Goal: Task Accomplishment & Management: Use online tool/utility

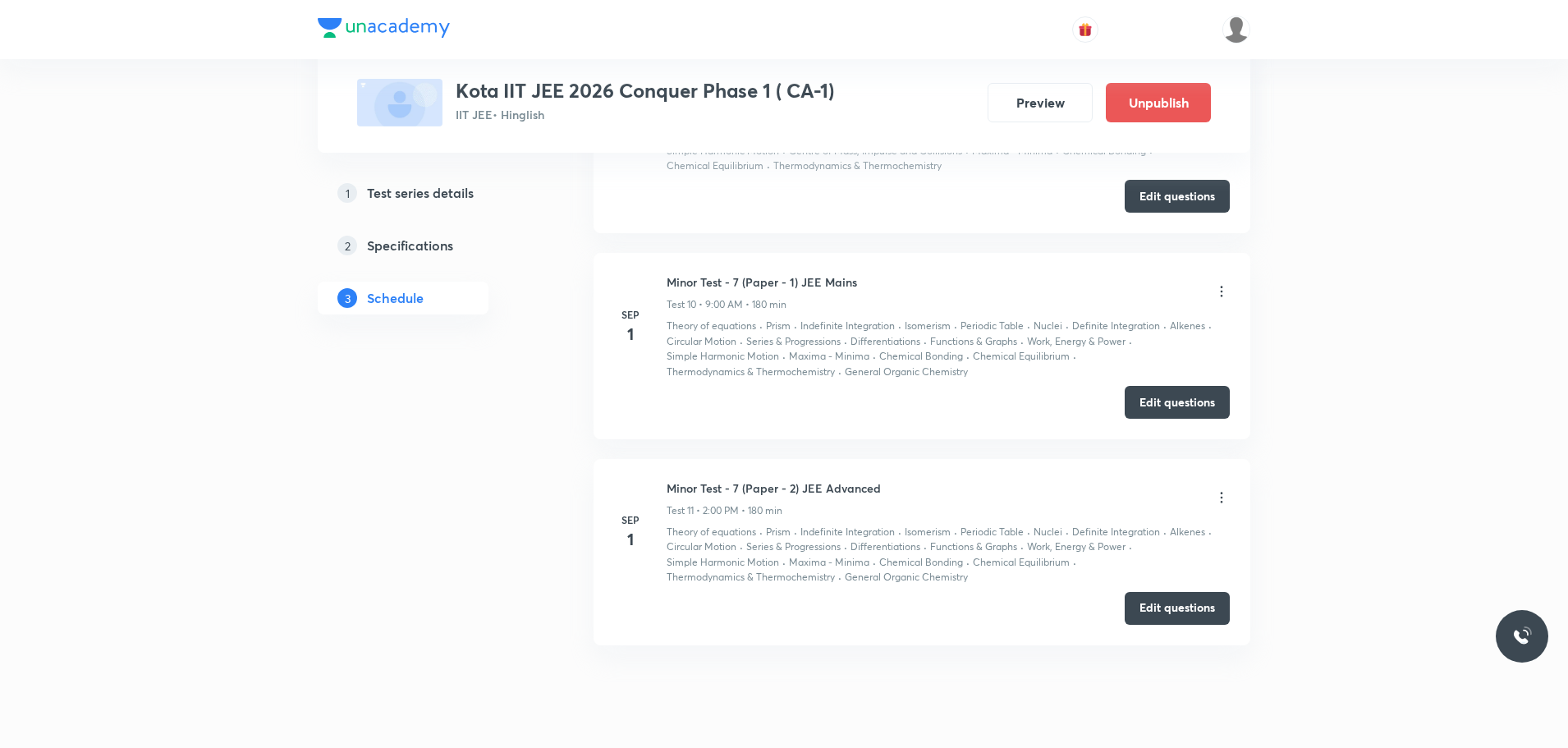
scroll to position [2858, 0]
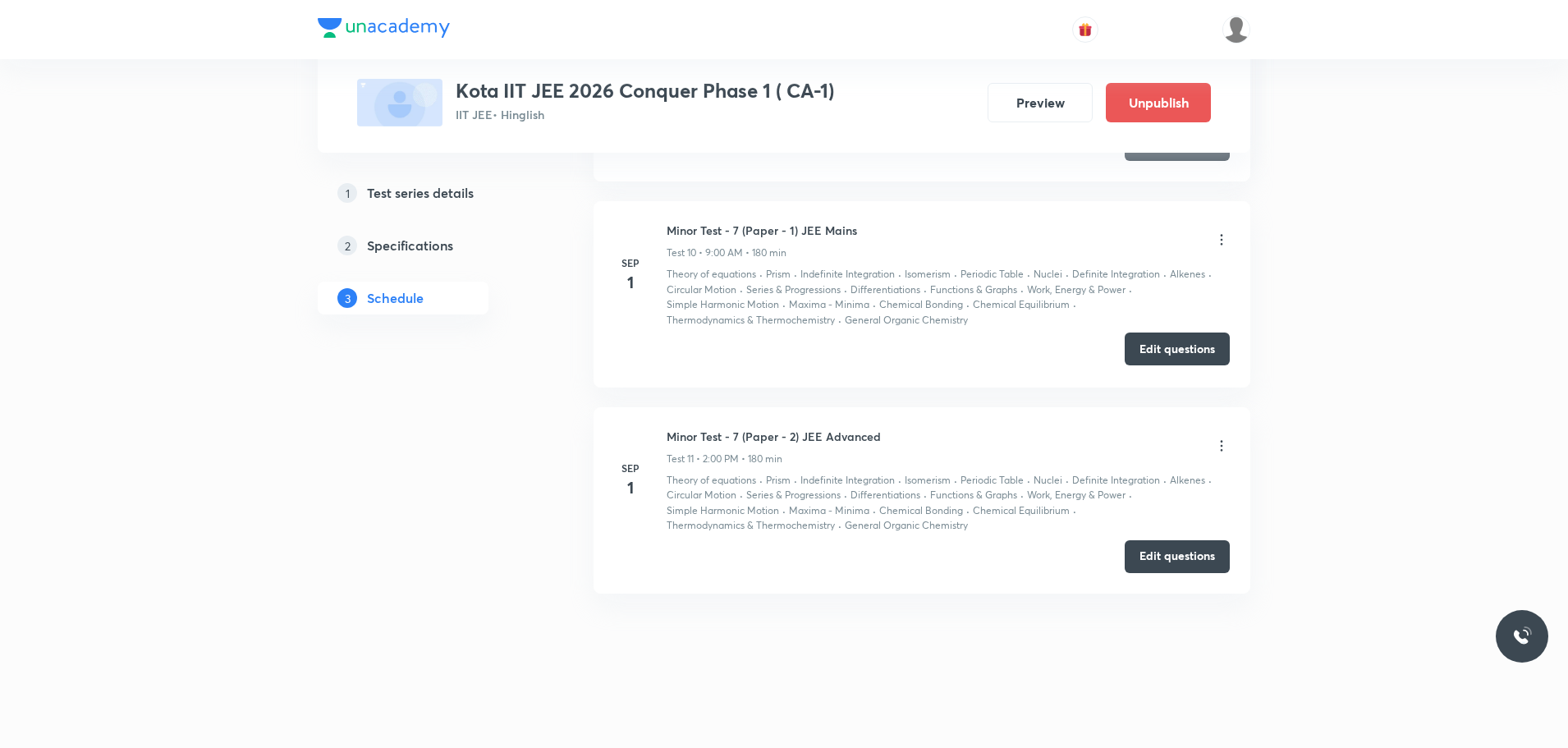
click at [1189, 344] on button "Edit questions" at bounding box center [1177, 349] width 105 height 33
click at [1204, 554] on button "Edit questions" at bounding box center [1177, 554] width 105 height 33
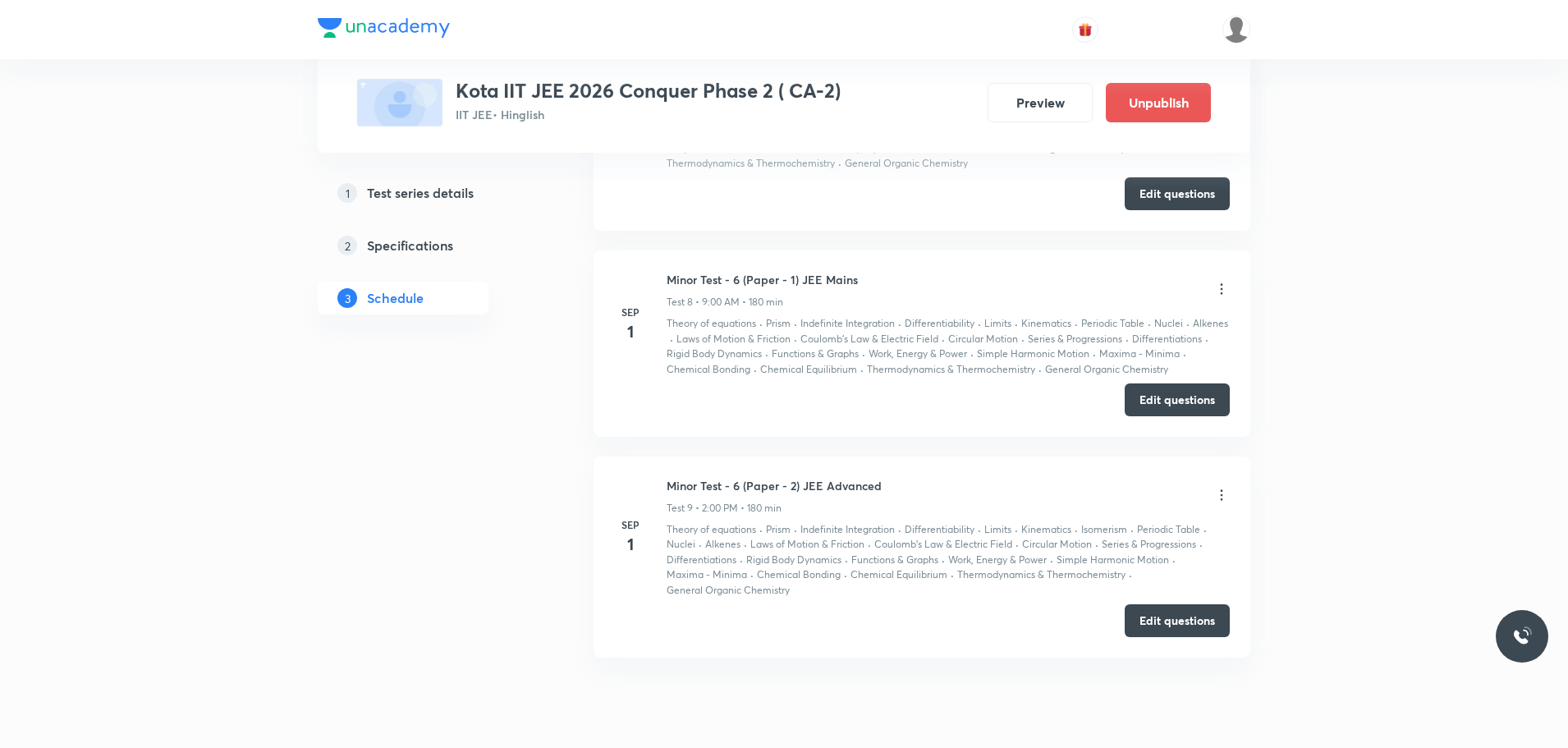
scroll to position [2507, 0]
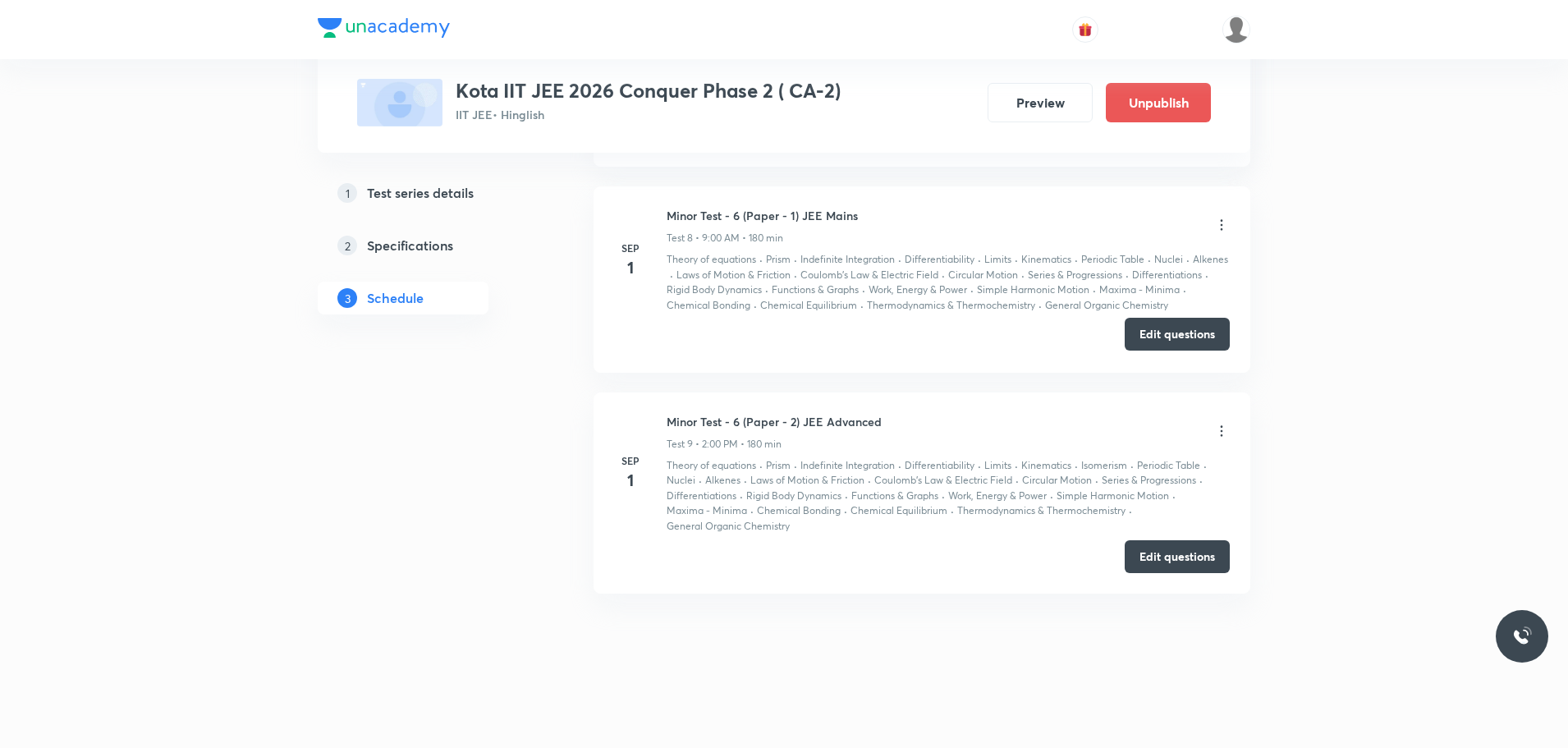
click at [1192, 333] on button "Edit questions" at bounding box center [1177, 334] width 105 height 33
click at [1161, 556] on button "Edit questions" at bounding box center [1177, 554] width 105 height 33
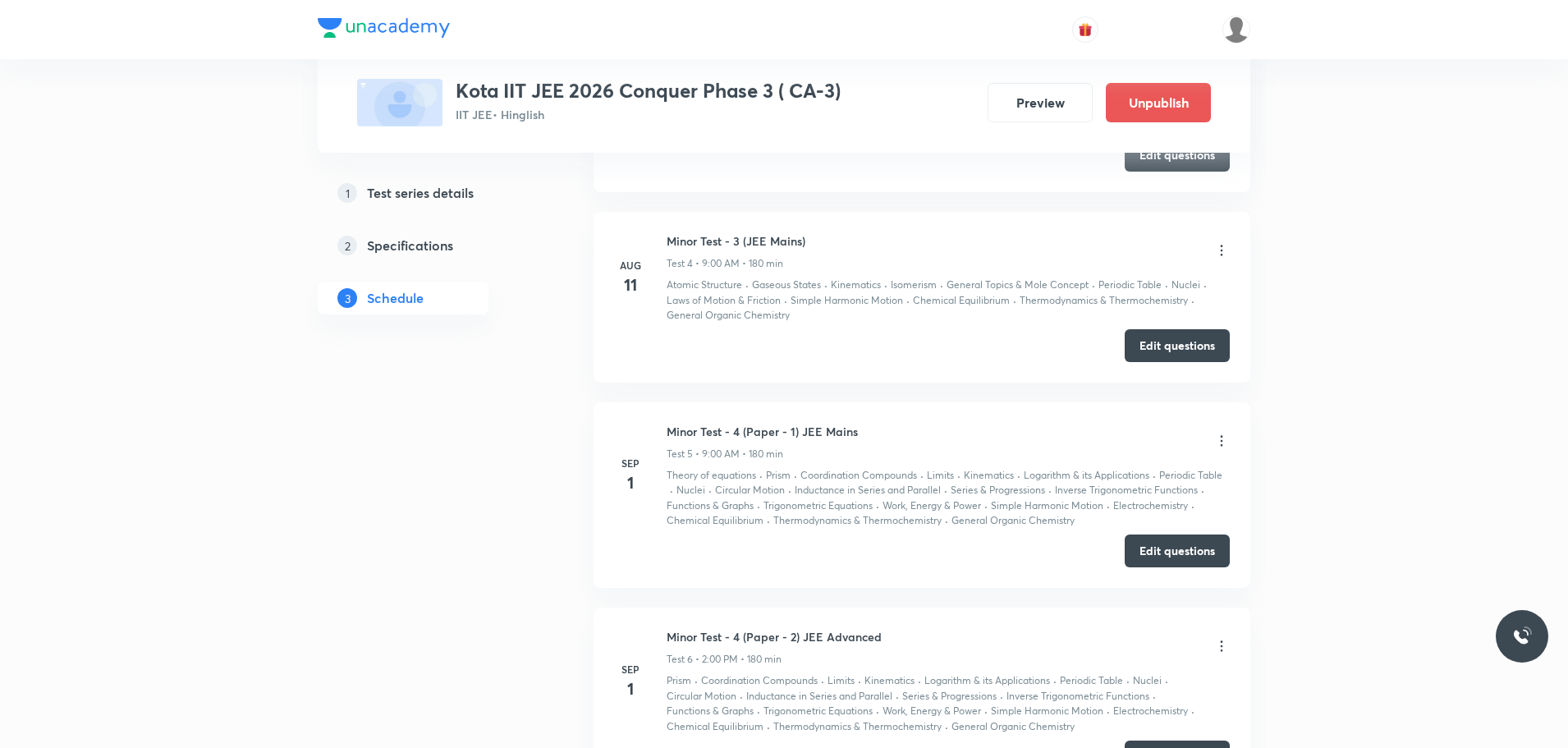
scroll to position [1934, 0]
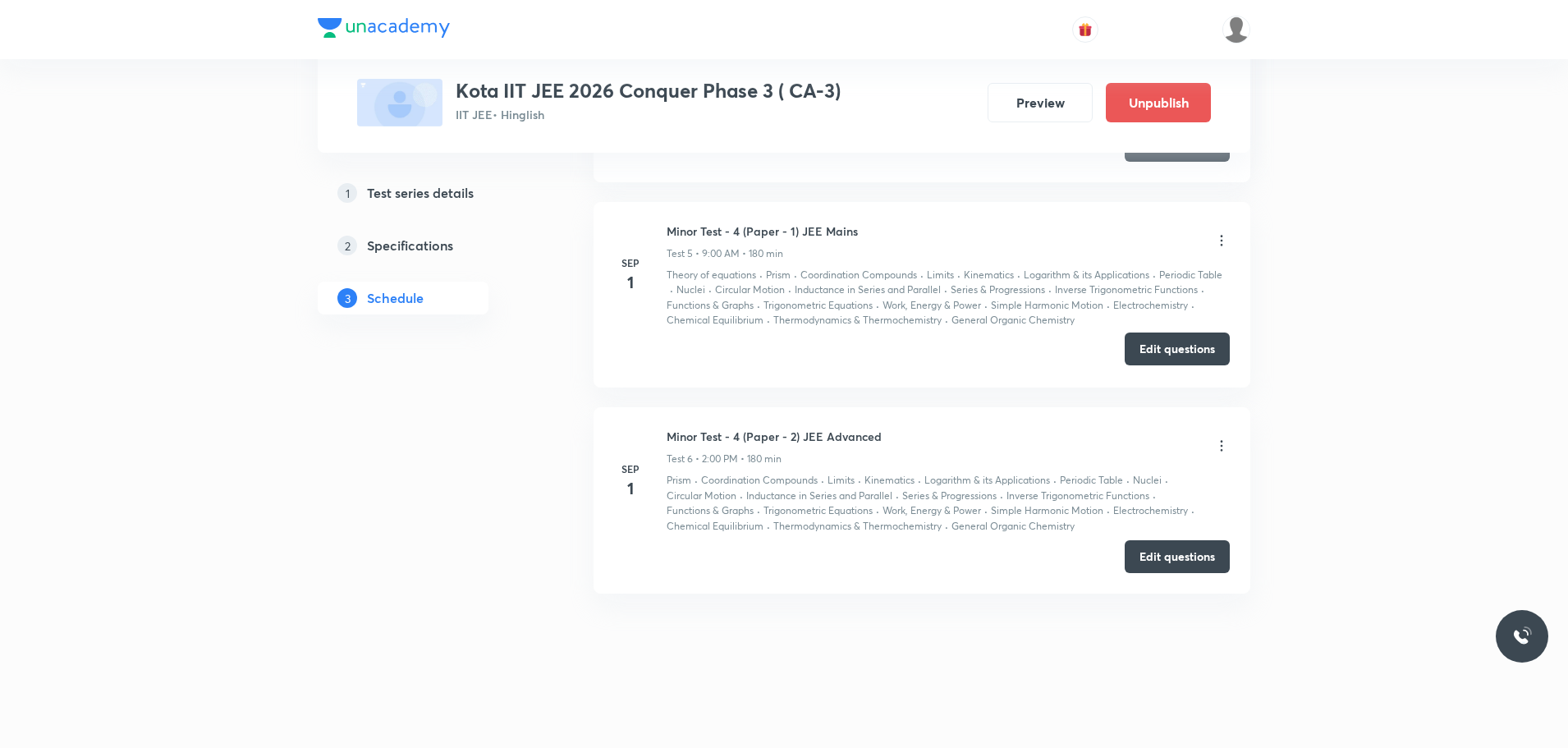
click at [1194, 350] on button "Edit questions" at bounding box center [1177, 349] width 105 height 33
click at [1176, 548] on button "Edit questions" at bounding box center [1177, 554] width 105 height 33
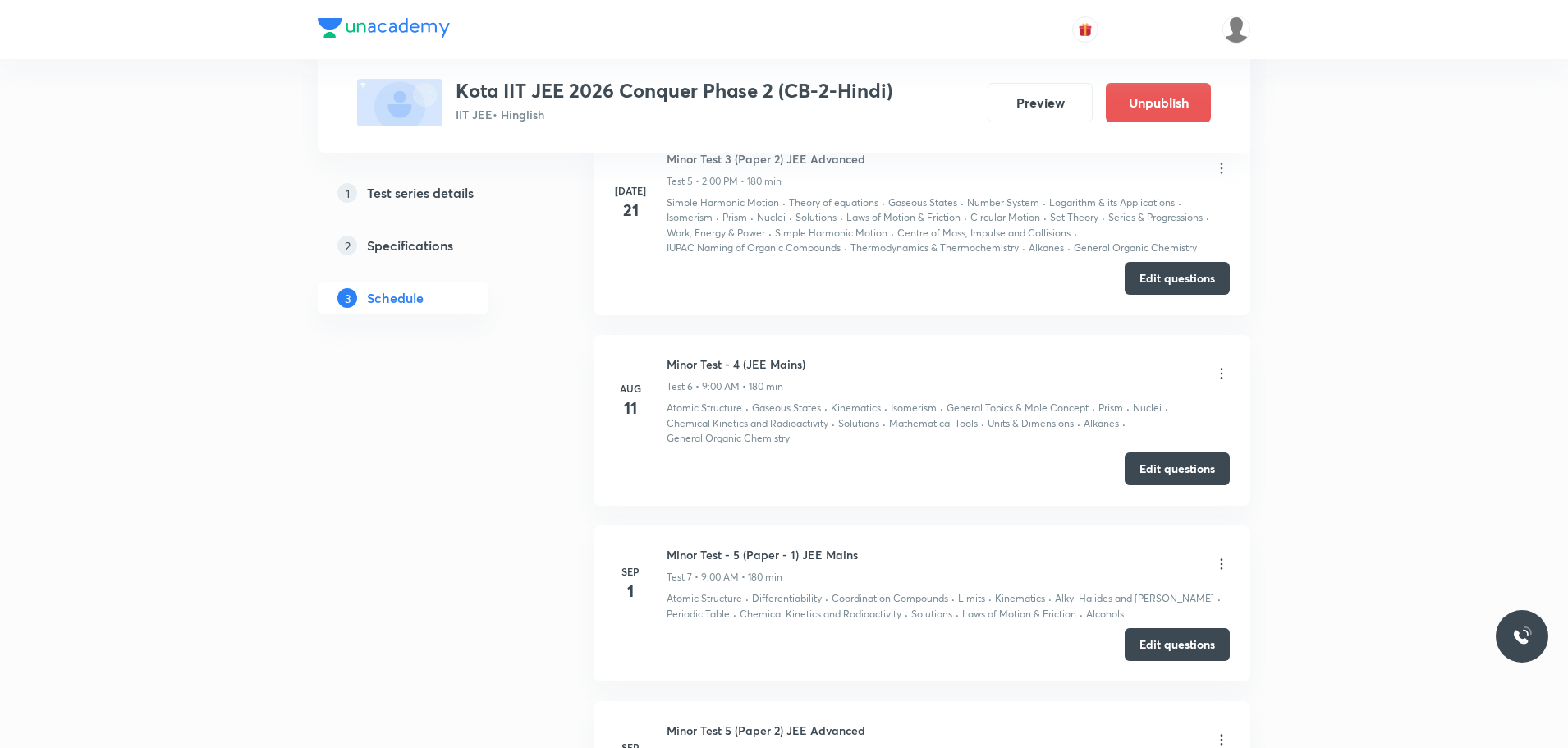
scroll to position [2256, 0]
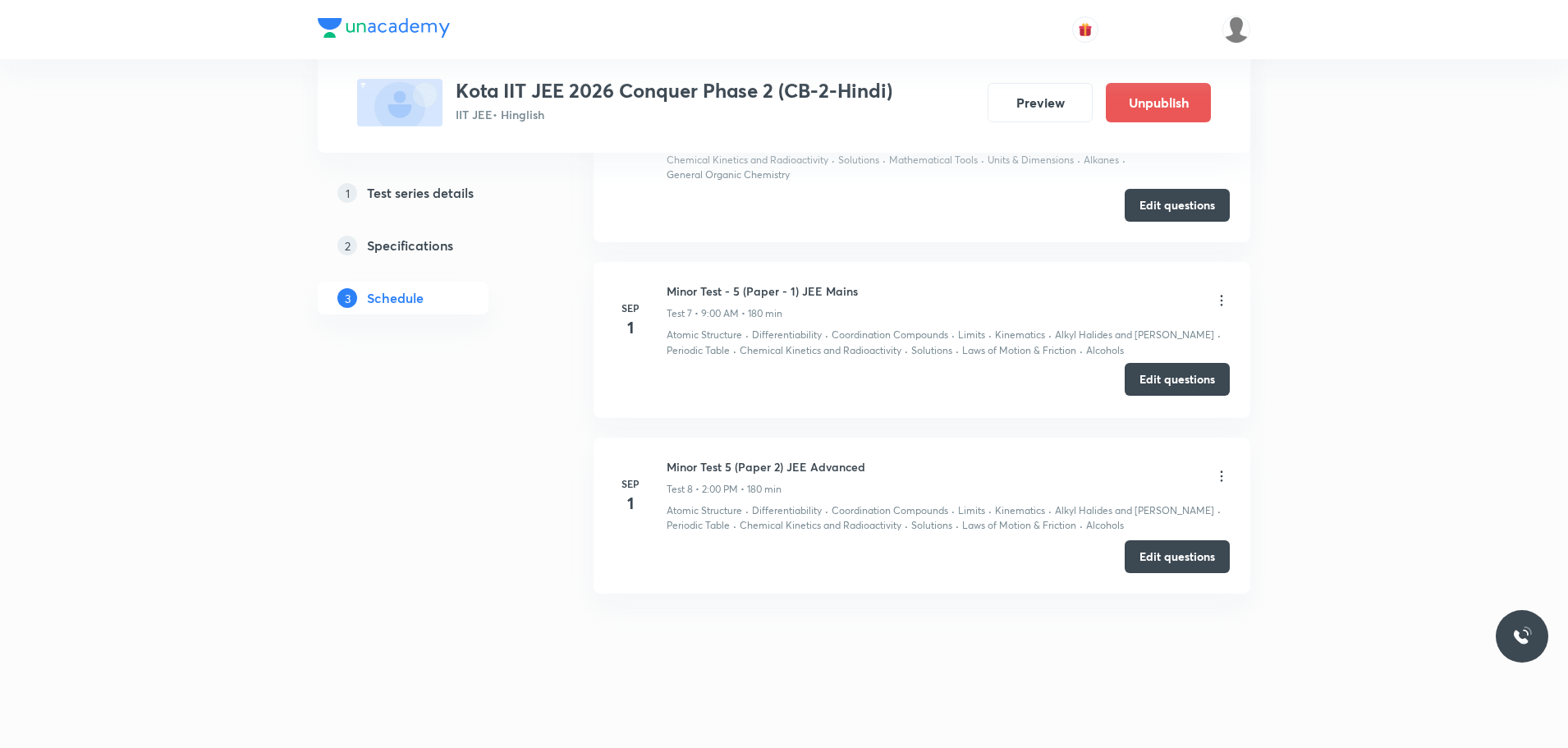
click at [1200, 379] on button "Edit questions" at bounding box center [1177, 379] width 105 height 33
click at [1166, 572] on div "Edit questions" at bounding box center [922, 556] width 616 height 33
click at [1192, 547] on button "Edit questions" at bounding box center [1177, 554] width 105 height 33
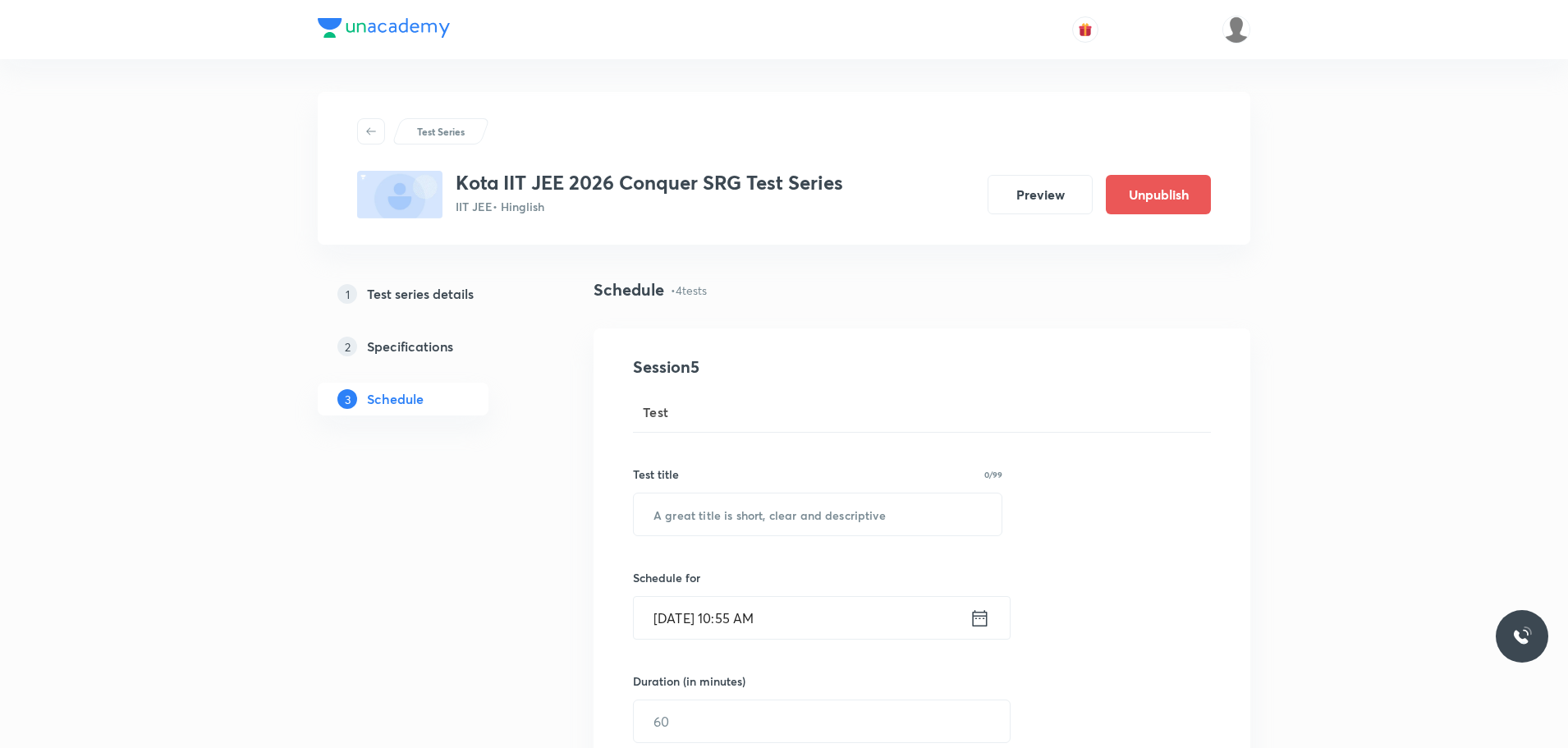
scroll to position [1568, 0]
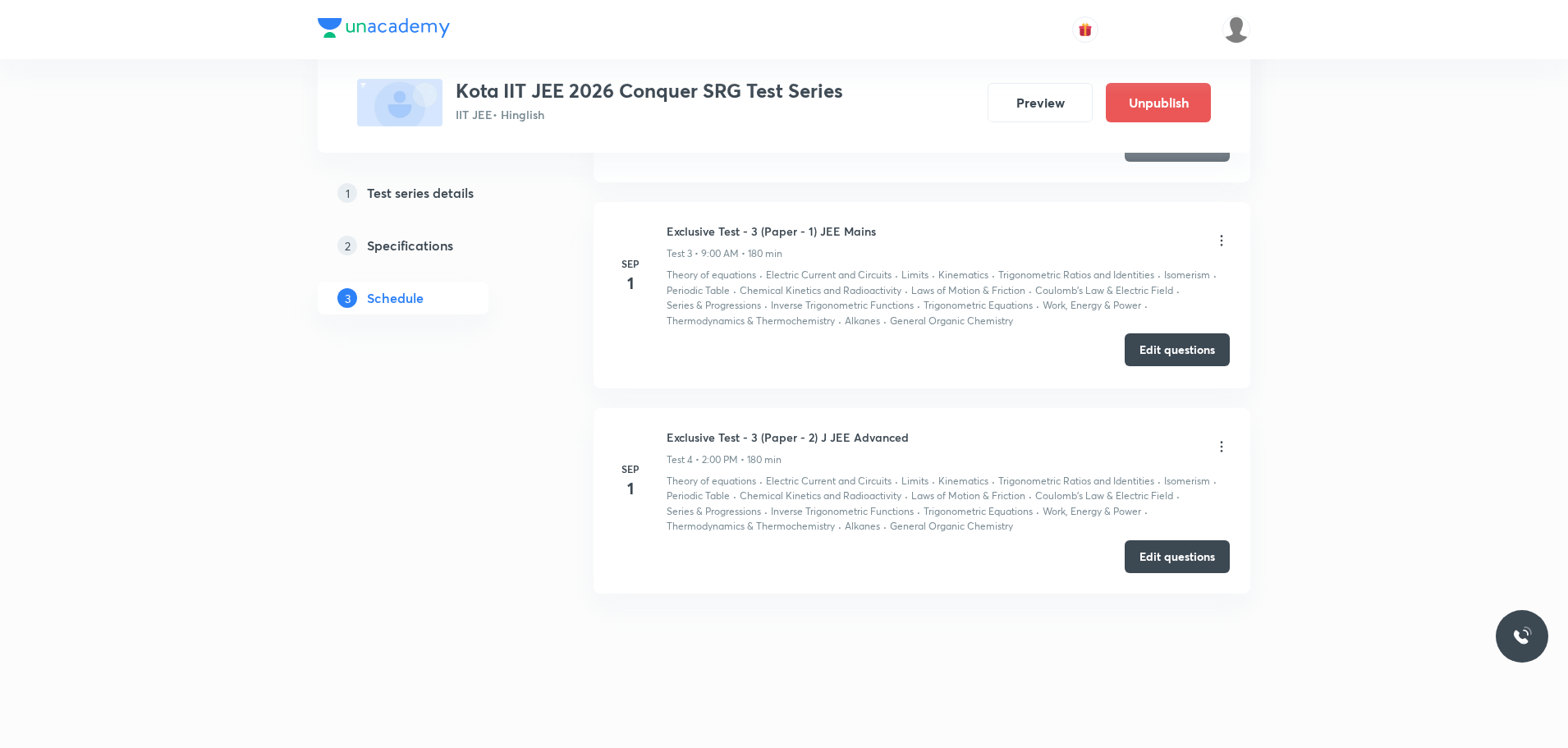
click at [1179, 338] on button "Edit questions" at bounding box center [1177, 349] width 105 height 33
click at [1164, 566] on button "Edit questions" at bounding box center [1177, 554] width 105 height 33
